Goal: Information Seeking & Learning: Learn about a topic

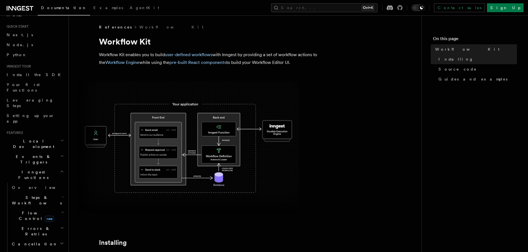
scroll to position [28, 0]
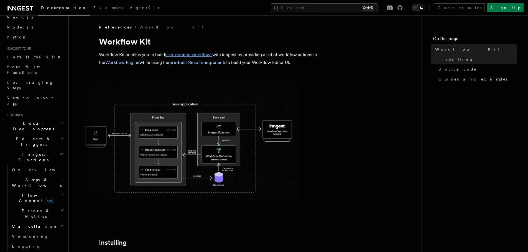
click at [182, 55] on link "user-defined workflows" at bounding box center [188, 54] width 47 height 5
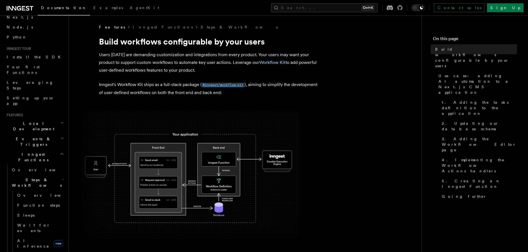
click at [221, 84] on code "@inngest/workflow-kit" at bounding box center [223, 85] width 43 height 5
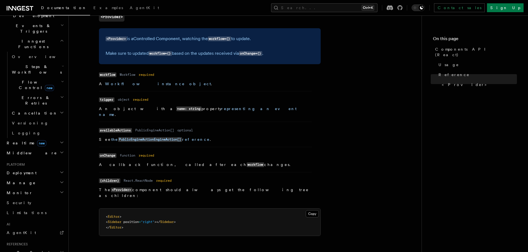
scroll to position [74, 0]
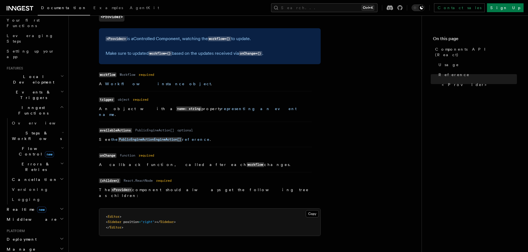
click at [20, 207] on span "Realtime new" at bounding box center [25, 210] width 42 height 6
click at [25, 225] on link "React hooks / Next.js" at bounding box center [37, 233] width 55 height 16
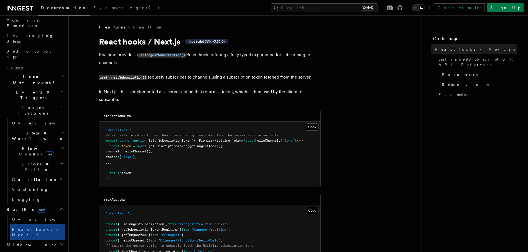
click at [20, 146] on span "Flow Control new" at bounding box center [35, 151] width 51 height 11
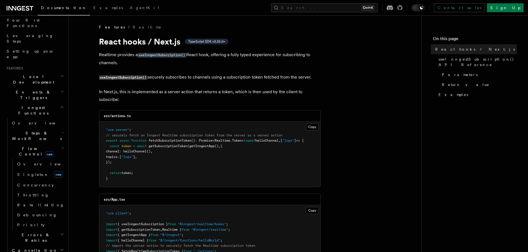
click at [21, 130] on span "Steps & Workflows" at bounding box center [36, 135] width 52 height 11
click at [33, 248] on span "User-defined Workflows" at bounding box center [42, 253] width 50 height 10
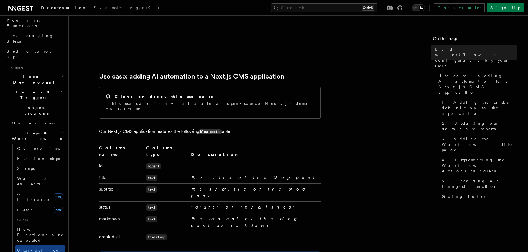
scroll to position [249, 0]
